Goal: Information Seeking & Learning: Learn about a topic

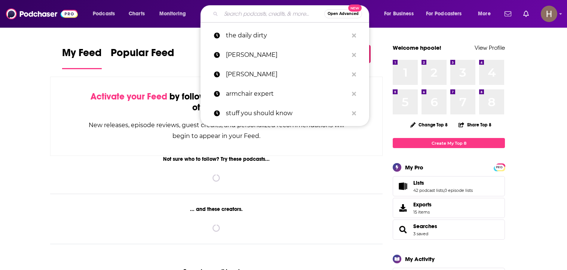
click at [242, 13] on input "Search podcasts, credits, & more..." at bounding box center [272, 14] width 103 height 12
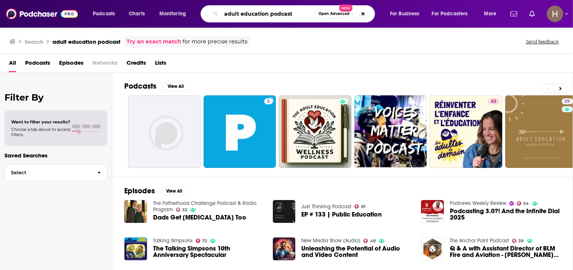
click at [284, 15] on input "adult education podcast" at bounding box center [268, 14] width 94 height 12
type input "adult education"
